Goal: Information Seeking & Learning: Learn about a topic

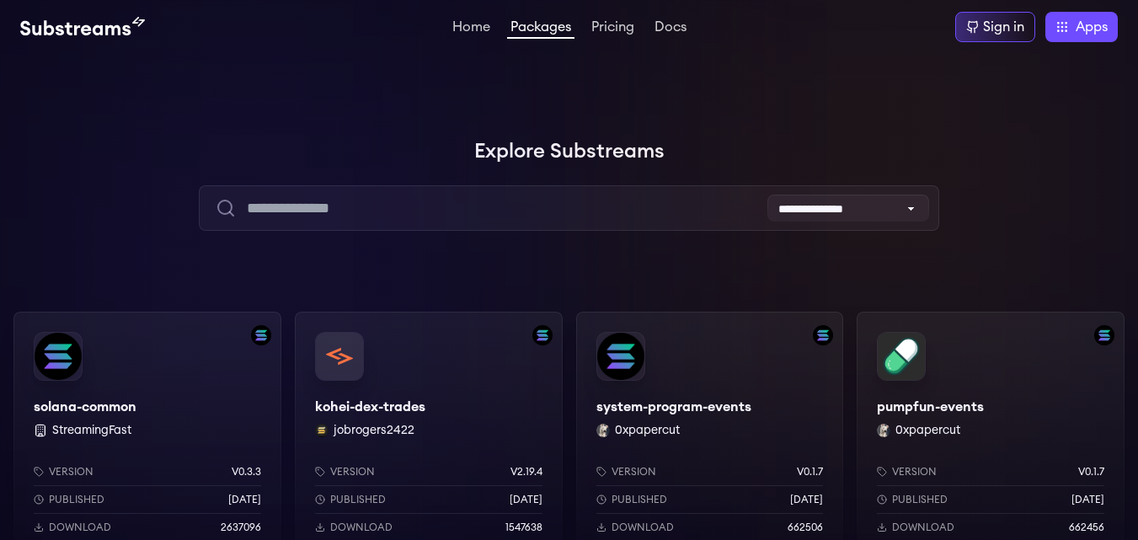
click at [995, 240] on div at bounding box center [886, 169] width 506 height 506
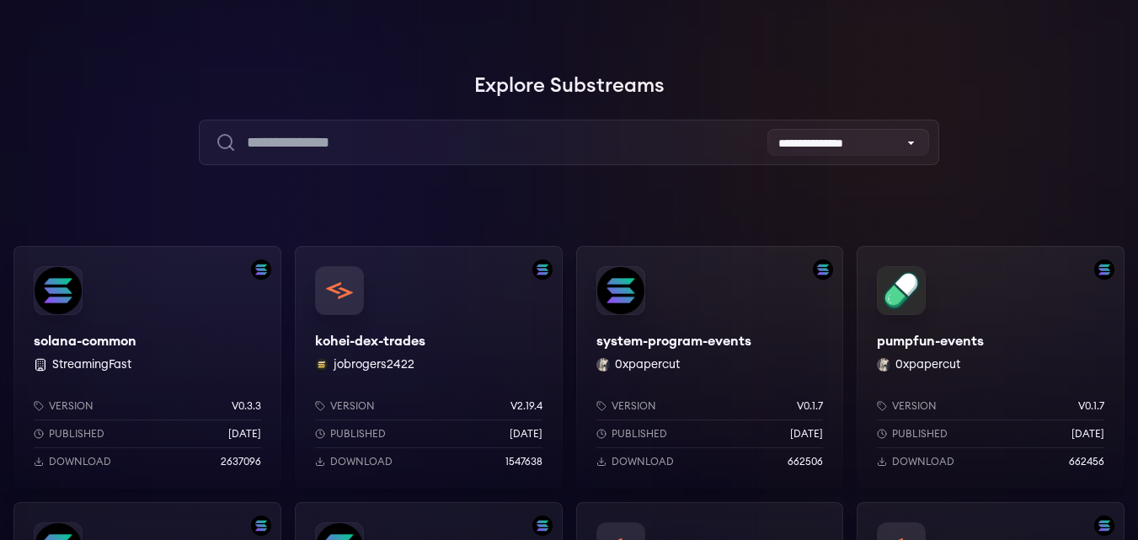
scroll to position [67, 0]
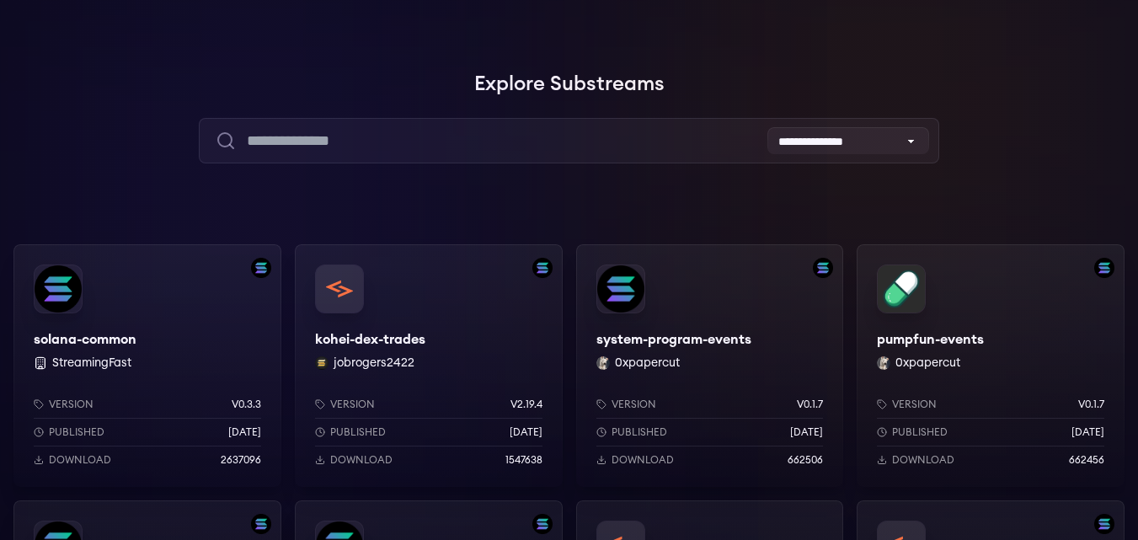
click at [137, 334] on div "solana-common StreamingFast Version v0.3.3 Published 7 months ago Download 2637…" at bounding box center [147, 365] width 268 height 243
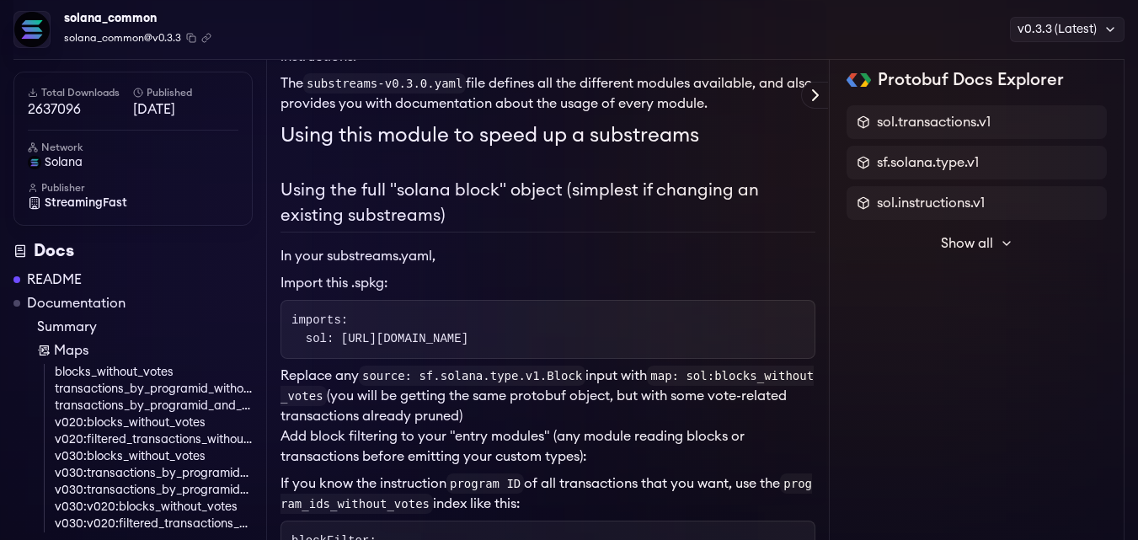
scroll to position [274, 0]
